Goal: Find specific page/section: Find specific page/section

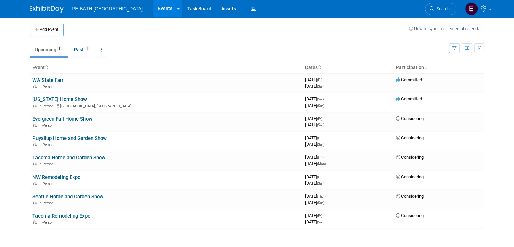
click at [266, 43] on ul "Upcoming 8 Past 1 All Events 9 Past and Upcoming Grouped Annually Events groupe…" at bounding box center [239, 50] width 419 height 15
click at [172, 50] on ul "Upcoming 8 Past 1 All Events 9 Past and Upcoming Grouped Annually Events groupe…" at bounding box center [239, 50] width 419 height 15
click at [172, 42] on td "Upcoming 8 Past 1 All Events 9 Past and Upcoming Grouped Annually Events groupe…" at bounding box center [239, 47] width 419 height 22
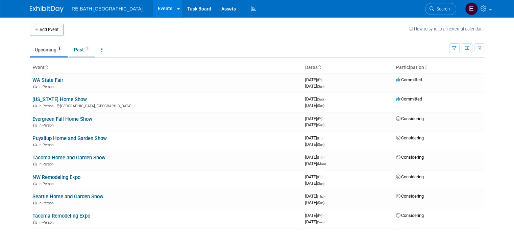
click at [76, 46] on link "Past 1" at bounding box center [82, 49] width 26 height 13
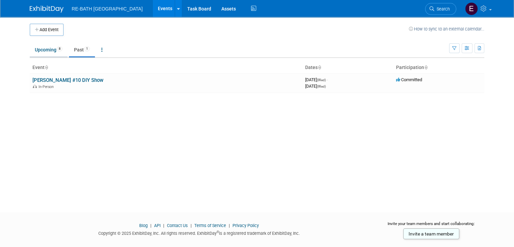
click at [43, 51] on link "Upcoming 8" at bounding box center [49, 49] width 38 height 13
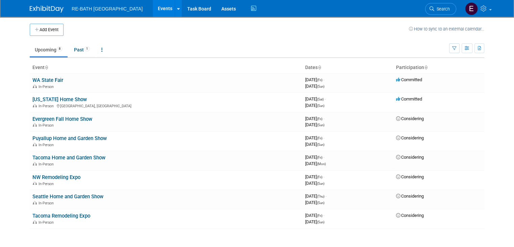
click at [270, 30] on td at bounding box center [235, 30] width 345 height 12
